Goal: Navigation & Orientation: Find specific page/section

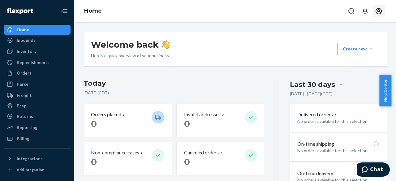
click at [376, 13] on icon "Open account menu" at bounding box center [378, 10] width 7 height 7
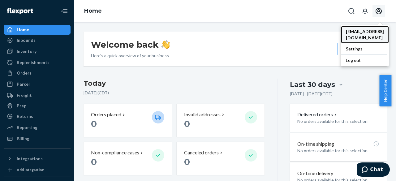
click at [374, 36] on span "[EMAIL_ADDRESS][DOMAIN_NAME]" at bounding box center [365, 34] width 38 height 12
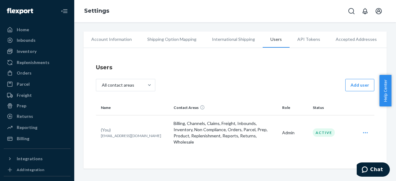
click at [245, 110] on th "Contact Areas" at bounding box center [225, 107] width 109 height 15
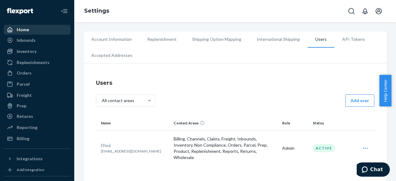
drag, startPoint x: 30, startPoint y: 32, endPoint x: 37, endPoint y: 25, distance: 10.1
click at [30, 32] on div "Home" at bounding box center [37, 29] width 66 height 9
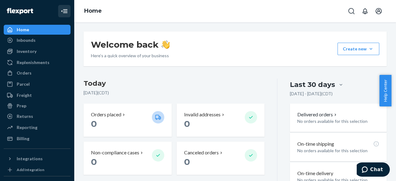
click at [58, 15] on button "Close Navigation" at bounding box center [64, 11] width 12 height 12
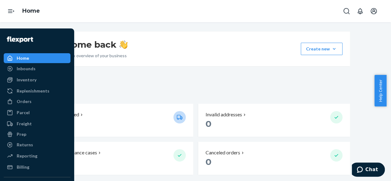
click at [2, 9] on div at bounding box center [11, 11] width 22 height 22
click at [8, 11] on icon "Open Navigation" at bounding box center [10, 10] width 7 height 7
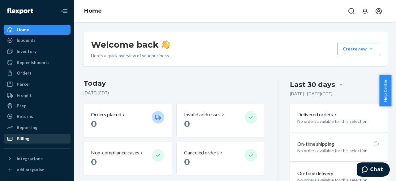
click at [27, 136] on div "Billing" at bounding box center [23, 139] width 13 height 6
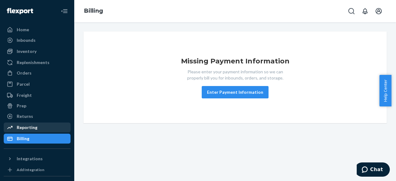
click at [27, 131] on div "Reporting" at bounding box center [37, 127] width 66 height 9
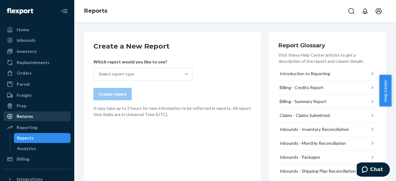
click at [24, 115] on div "Returns" at bounding box center [25, 116] width 16 height 6
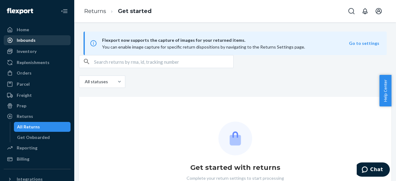
click at [35, 43] on div "Inbounds" at bounding box center [37, 40] width 66 height 9
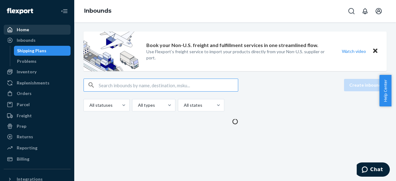
click at [31, 33] on div "Home" at bounding box center [37, 29] width 66 height 9
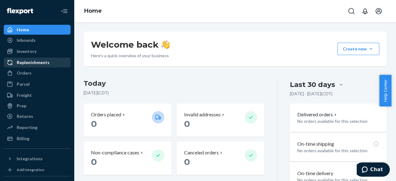
click at [29, 60] on div "Replenishments" at bounding box center [33, 62] width 33 height 6
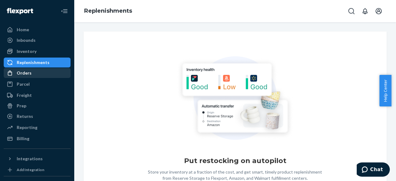
click at [29, 72] on div "Orders" at bounding box center [24, 73] width 15 height 6
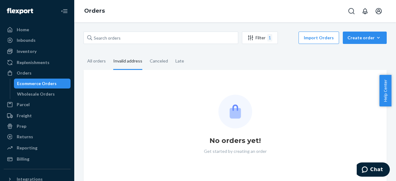
scroll to position [92, 0]
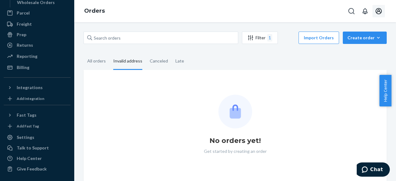
click at [376, 12] on icon "Open account menu" at bounding box center [379, 11] width 6 height 6
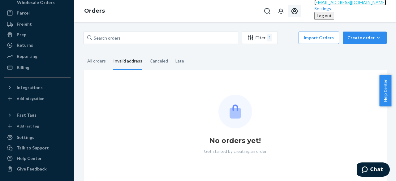
click at [374, 5] on span "[EMAIL_ADDRESS][DOMAIN_NAME]" at bounding box center [350, 2] width 72 height 5
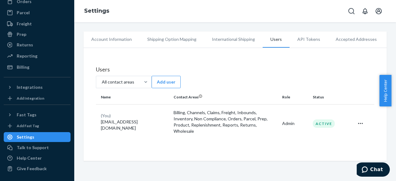
scroll to position [71, 0]
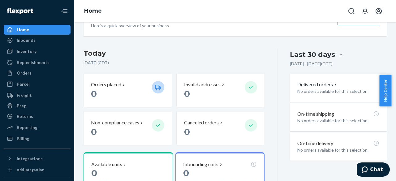
scroll to position [19, 0]
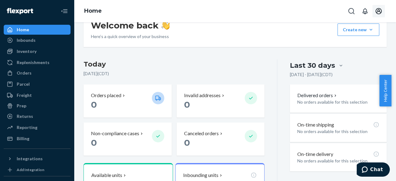
click at [379, 8] on icon "Open account menu" at bounding box center [379, 11] width 6 height 6
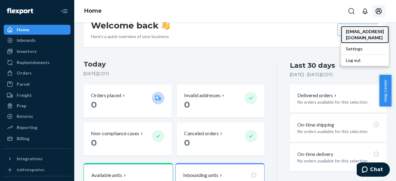
click at [370, 41] on div "[EMAIL_ADDRESS][DOMAIN_NAME]" at bounding box center [365, 34] width 48 height 17
